Goal: Find contact information: Obtain details needed to contact an individual or organization

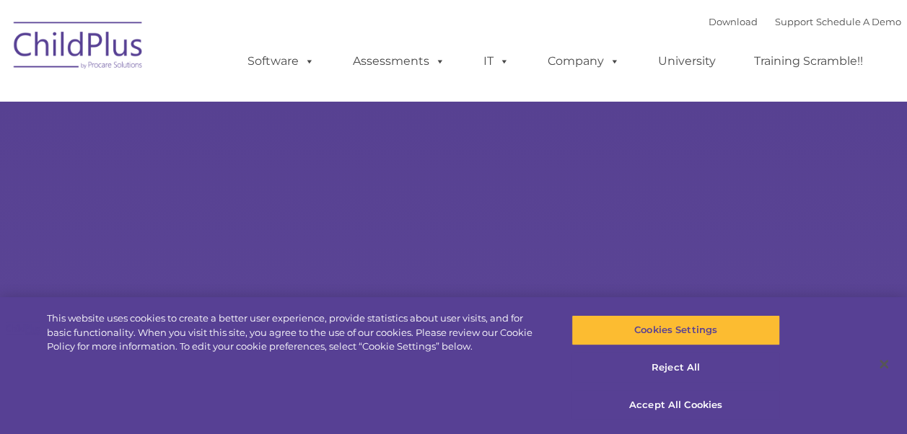
select select "MEDIUM"
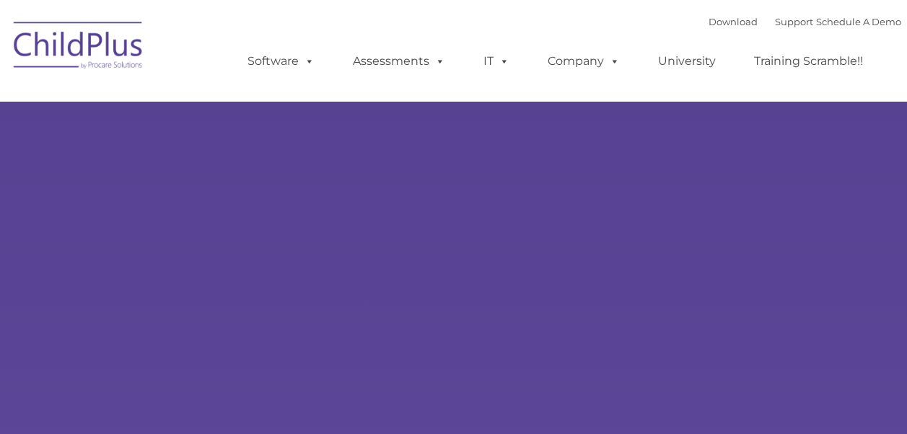
type input ""
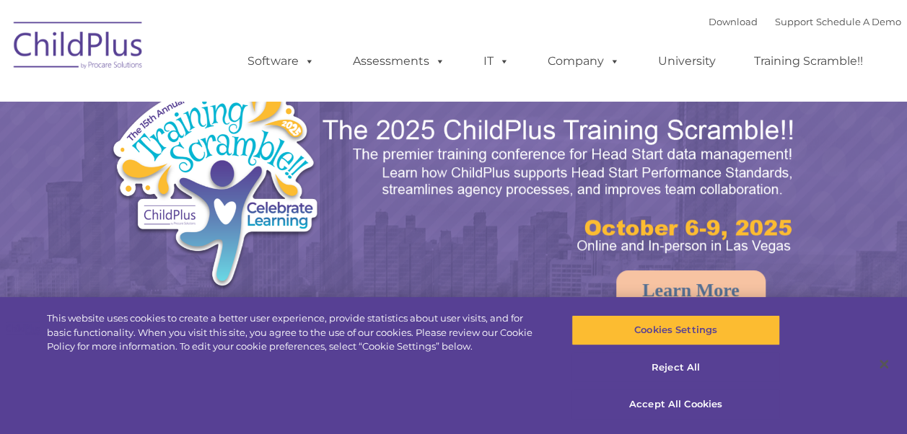
select select "MEDIUM"
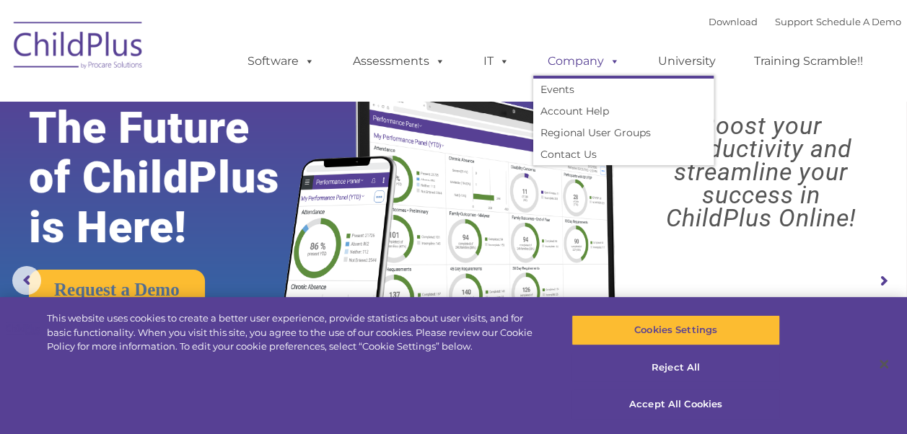
click at [611, 61] on span at bounding box center [612, 61] width 16 height 14
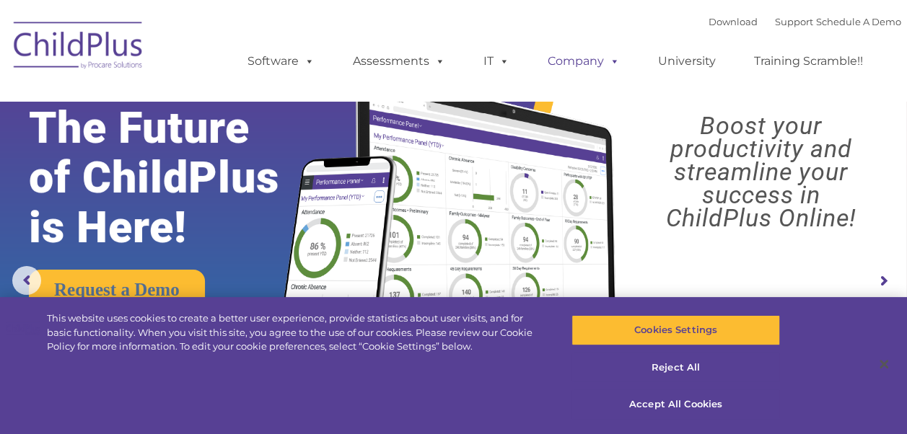
click at [611, 61] on span at bounding box center [612, 61] width 16 height 14
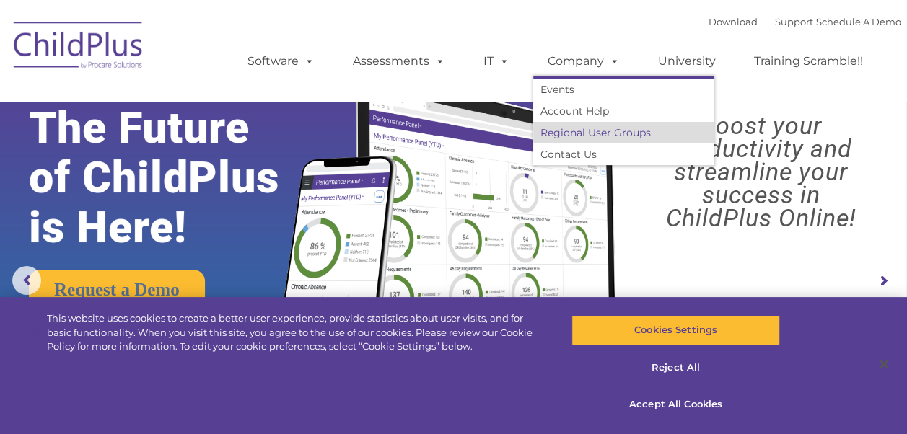
click at [610, 131] on link "Regional User Groups" at bounding box center [623, 133] width 180 height 22
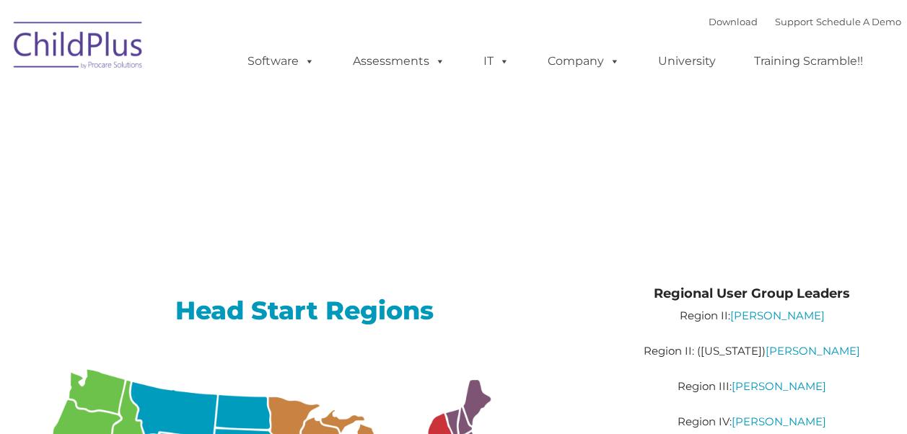
type input ""
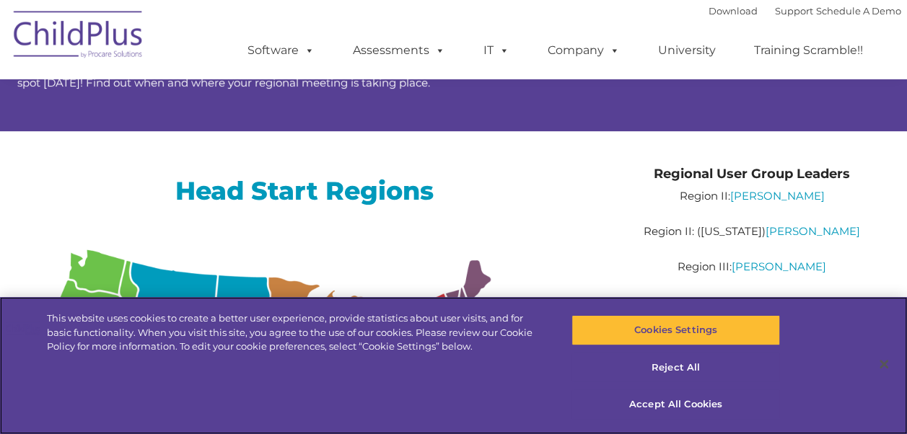
scroll to position [112, 0]
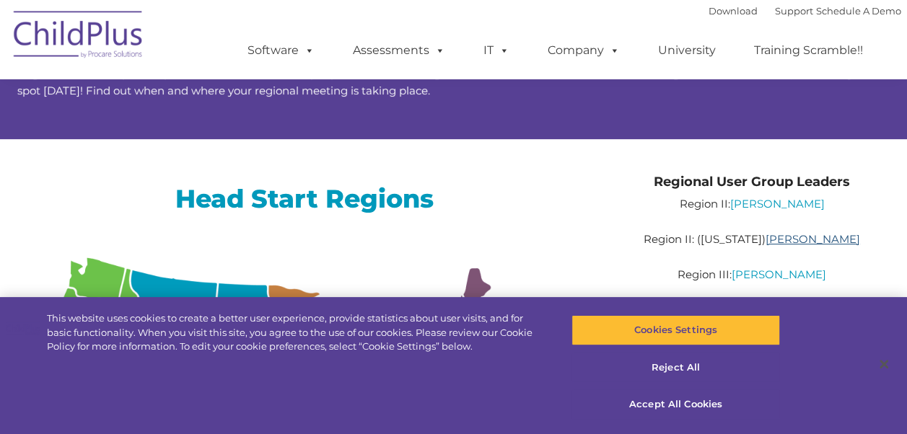
click at [798, 240] on link "Lilliam Ramos" at bounding box center [813, 239] width 95 height 14
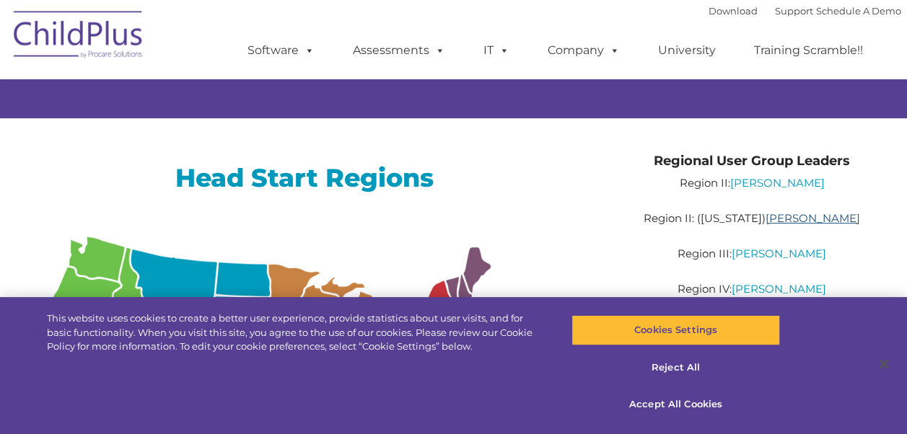
scroll to position [0, 0]
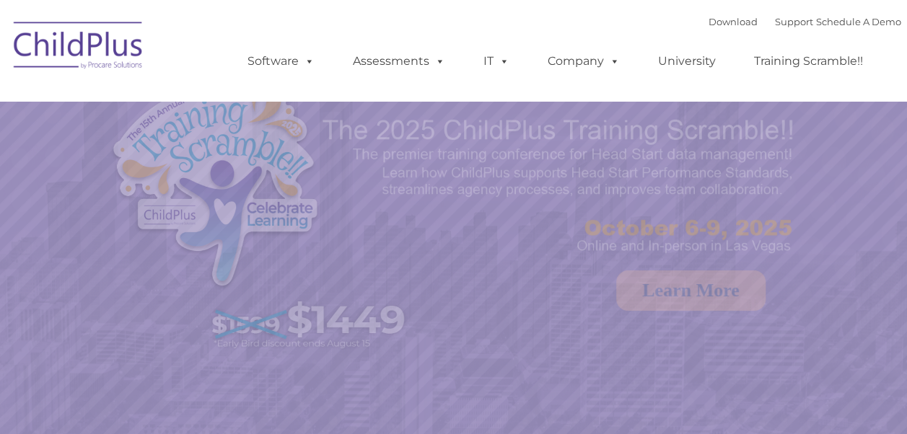
select select "MEDIUM"
